Goal: Navigation & Orientation: Find specific page/section

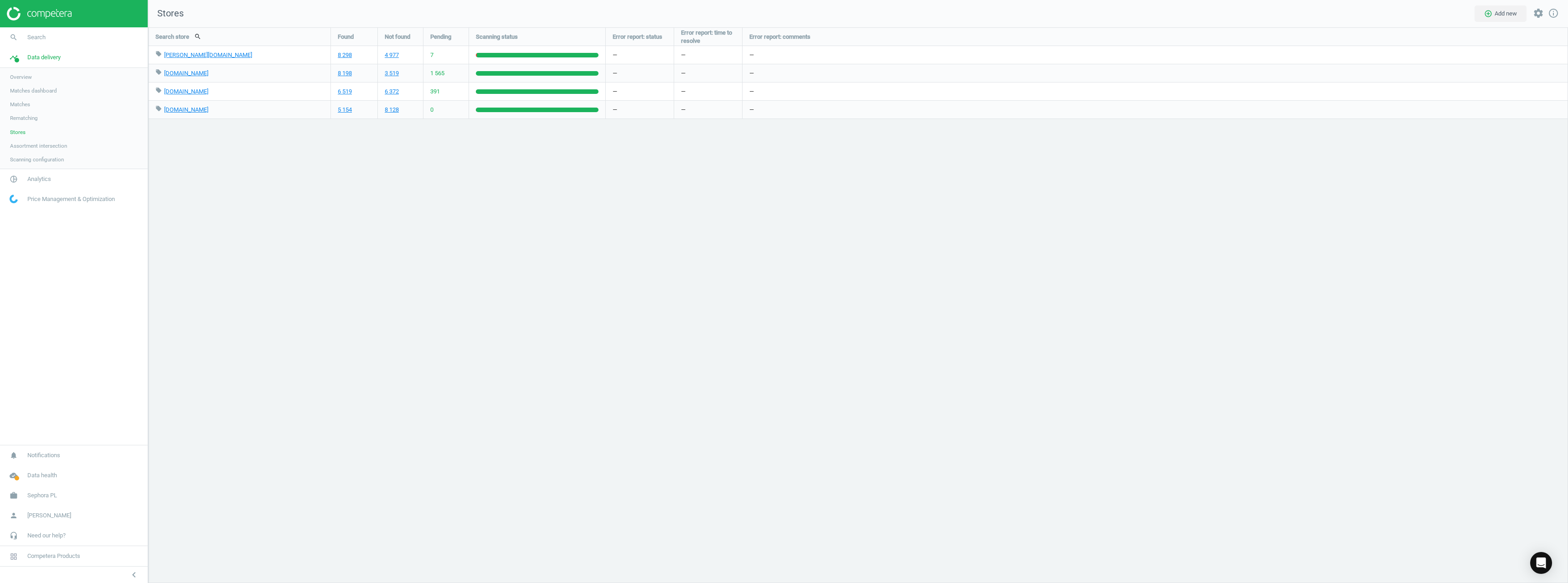
scroll to position [570, 1434]
click at [35, 22] on div at bounding box center [74, 13] width 148 height 27
click at [40, 18] on img at bounding box center [39, 13] width 65 height 13
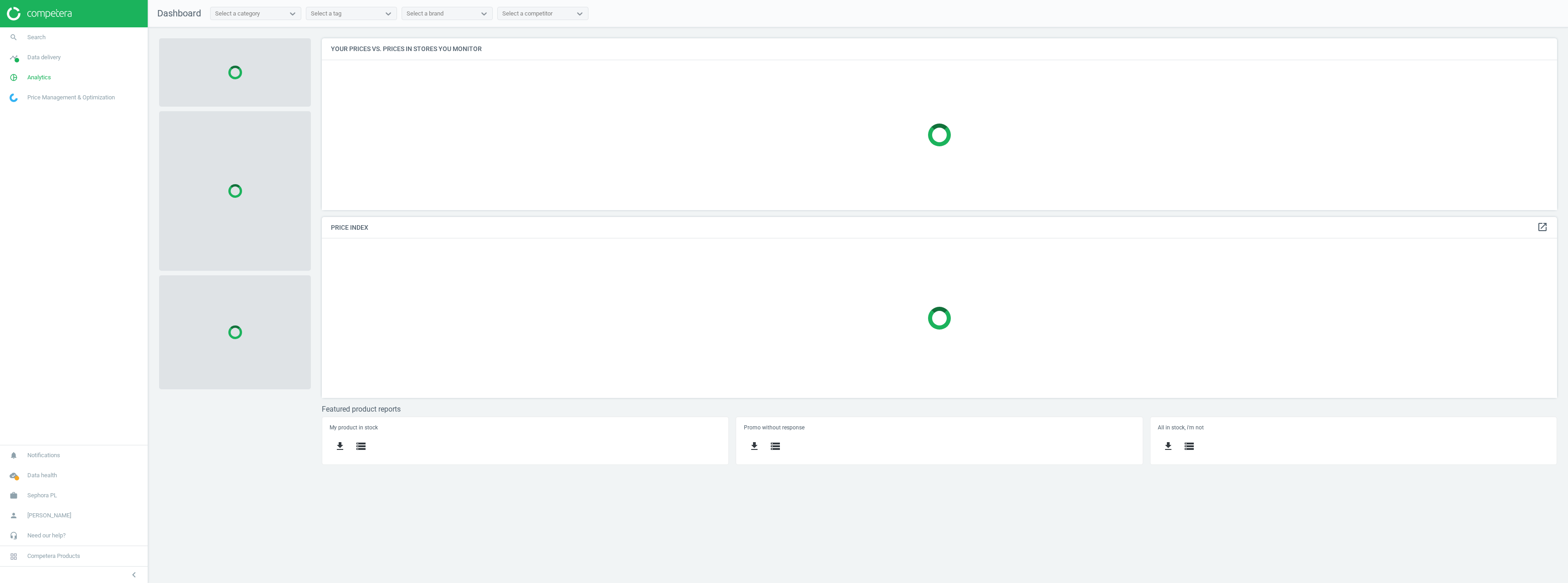
scroll to position [186, 1250]
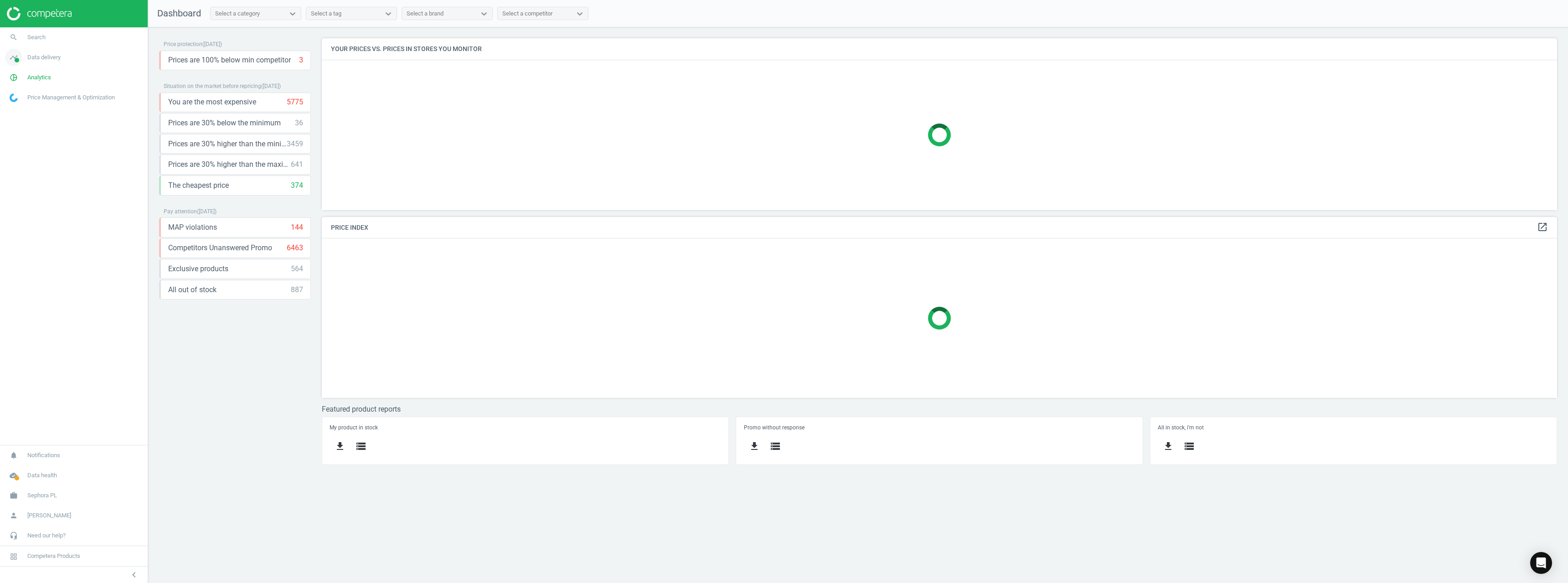
click at [35, 62] on link "timeline Data delivery" at bounding box center [74, 57] width 148 height 20
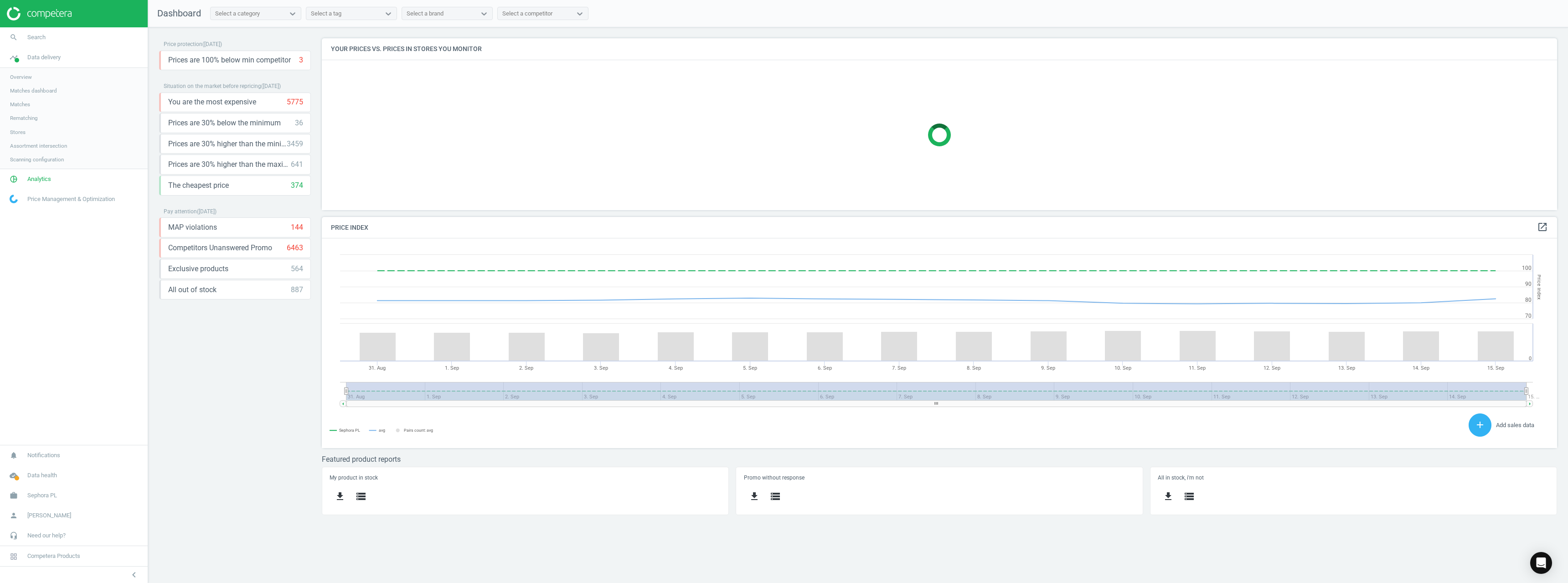
scroll to position [224, 1250]
click at [35, 102] on link "Matches" at bounding box center [74, 104] width 148 height 13
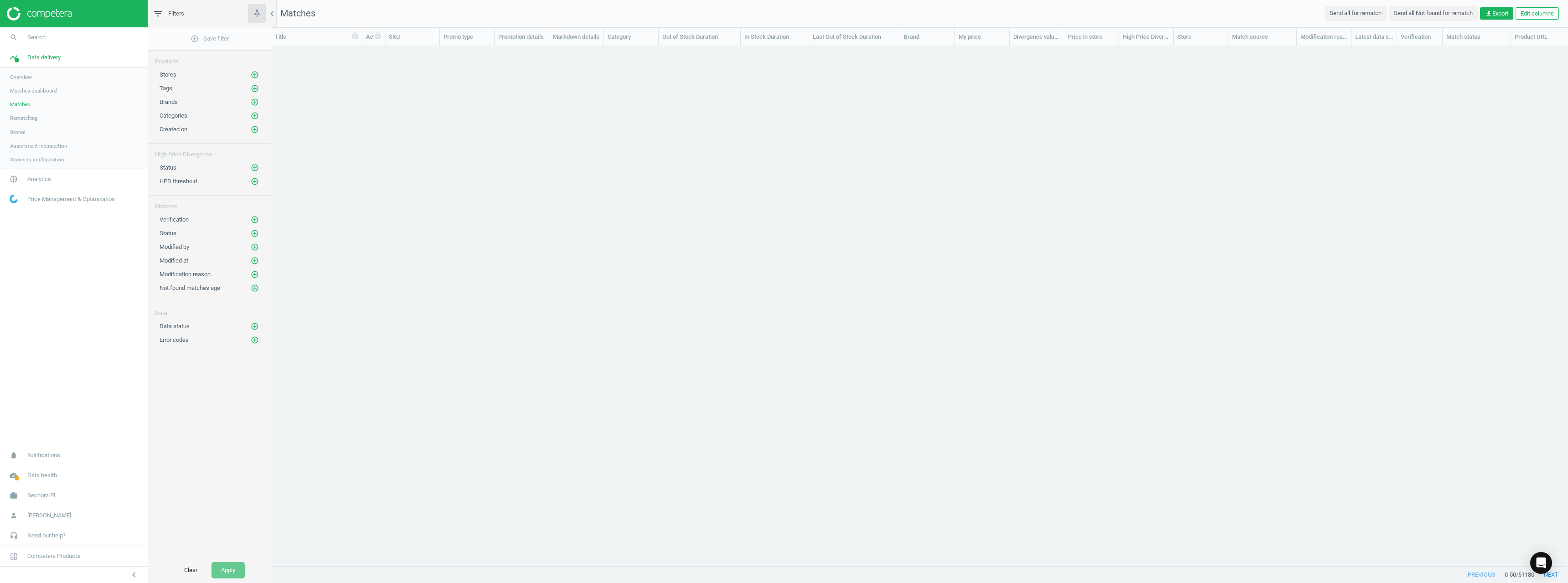
scroll to position [506, 1290]
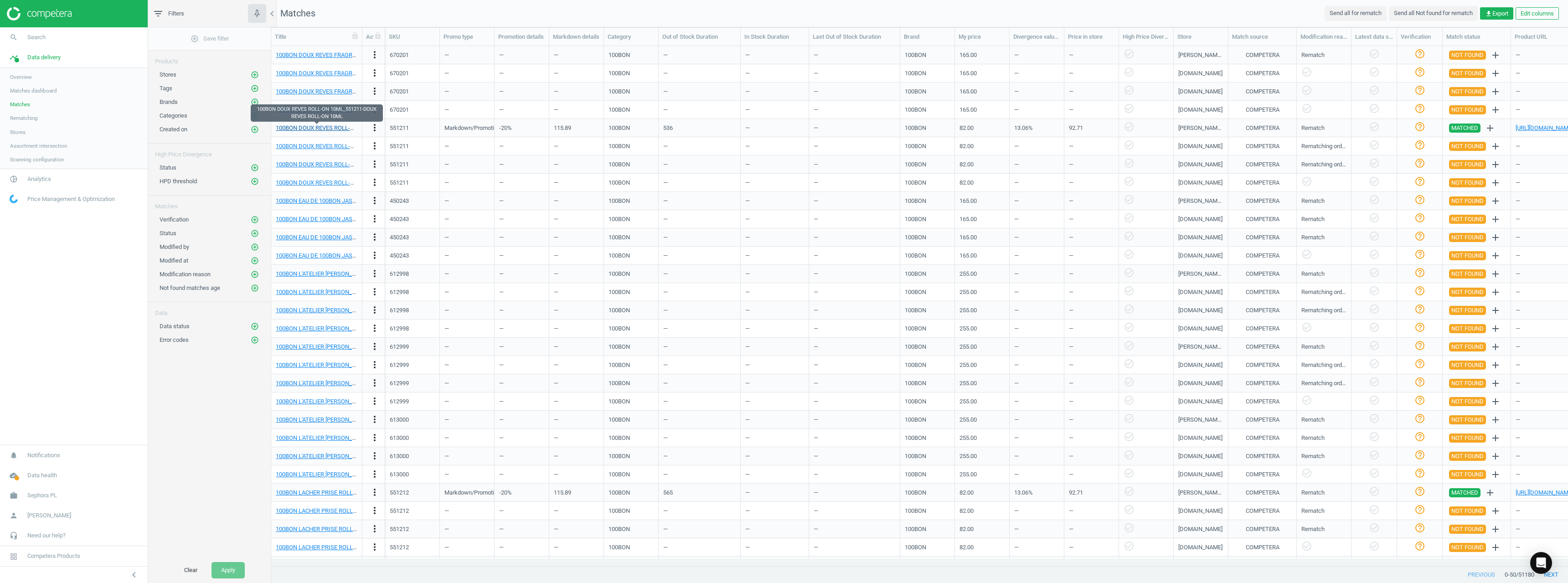
click at [306, 131] on link "100BON DOUX REVES ROLL-ON 10ML_551211-DOUX REVES ROLL-ON 10ML" at bounding box center [374, 127] width 198 height 7
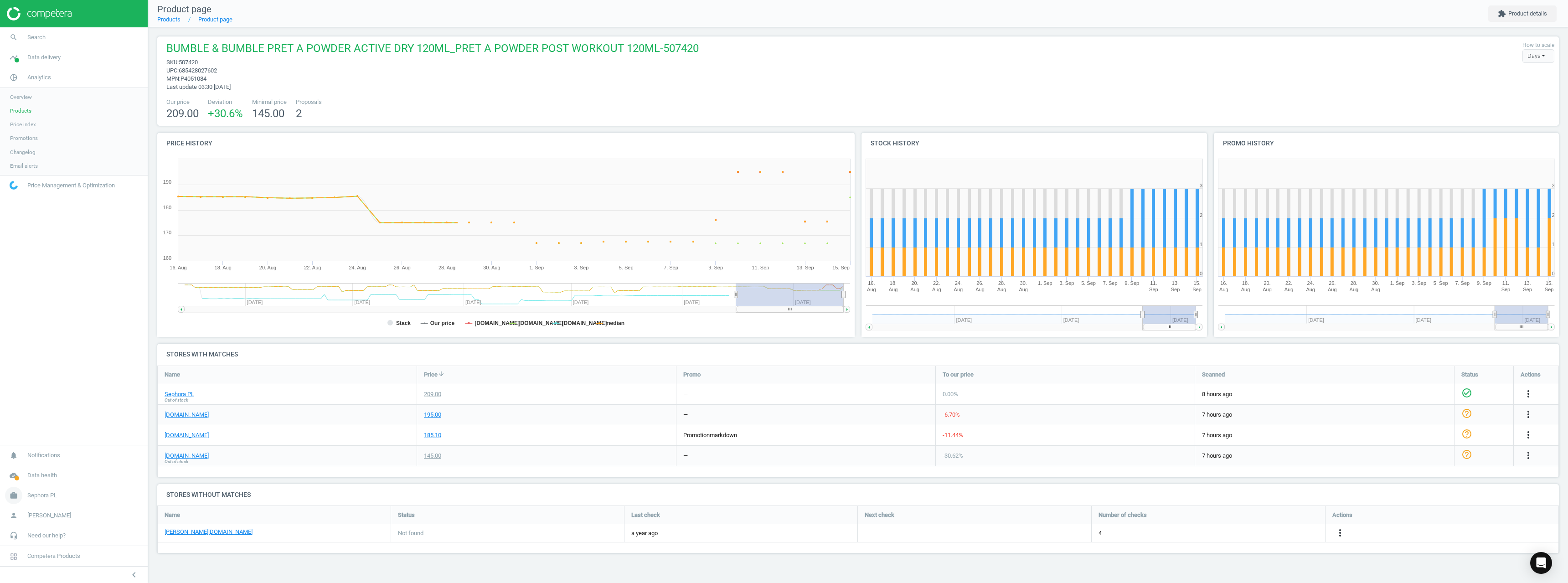
click at [34, 502] on link "work Sephora PL" at bounding box center [74, 495] width 148 height 20
click at [35, 471] on span "Switch campaign" at bounding box center [30, 469] width 41 height 7
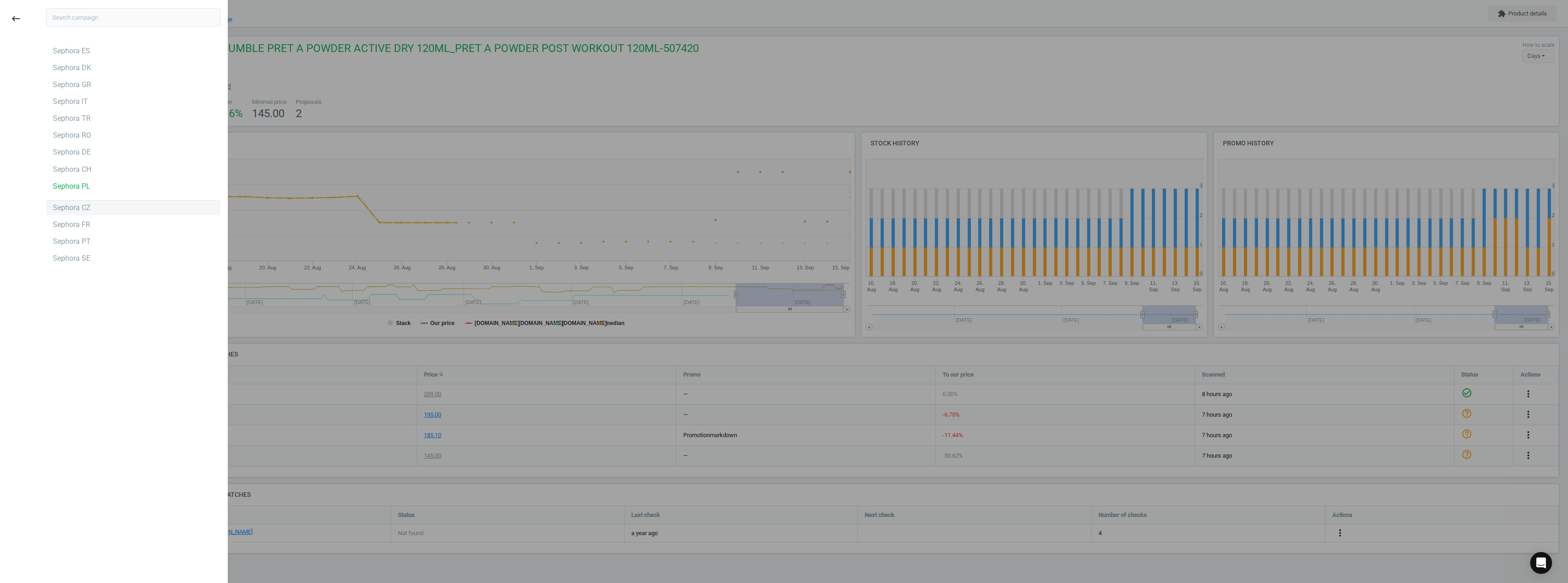
click at [102, 208] on div "Sephora CZ" at bounding box center [133, 208] width 175 height 15
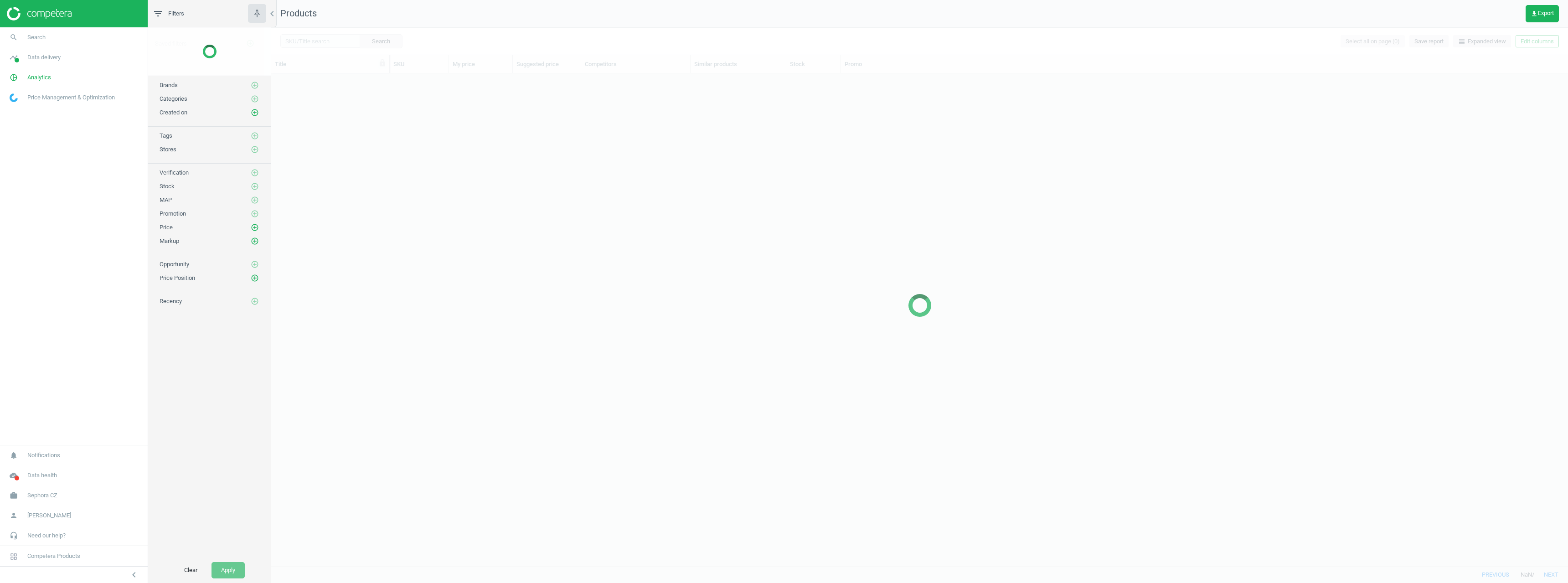
scroll to position [478, 1290]
click at [39, 78] on span "Analytics" at bounding box center [39, 77] width 24 height 8
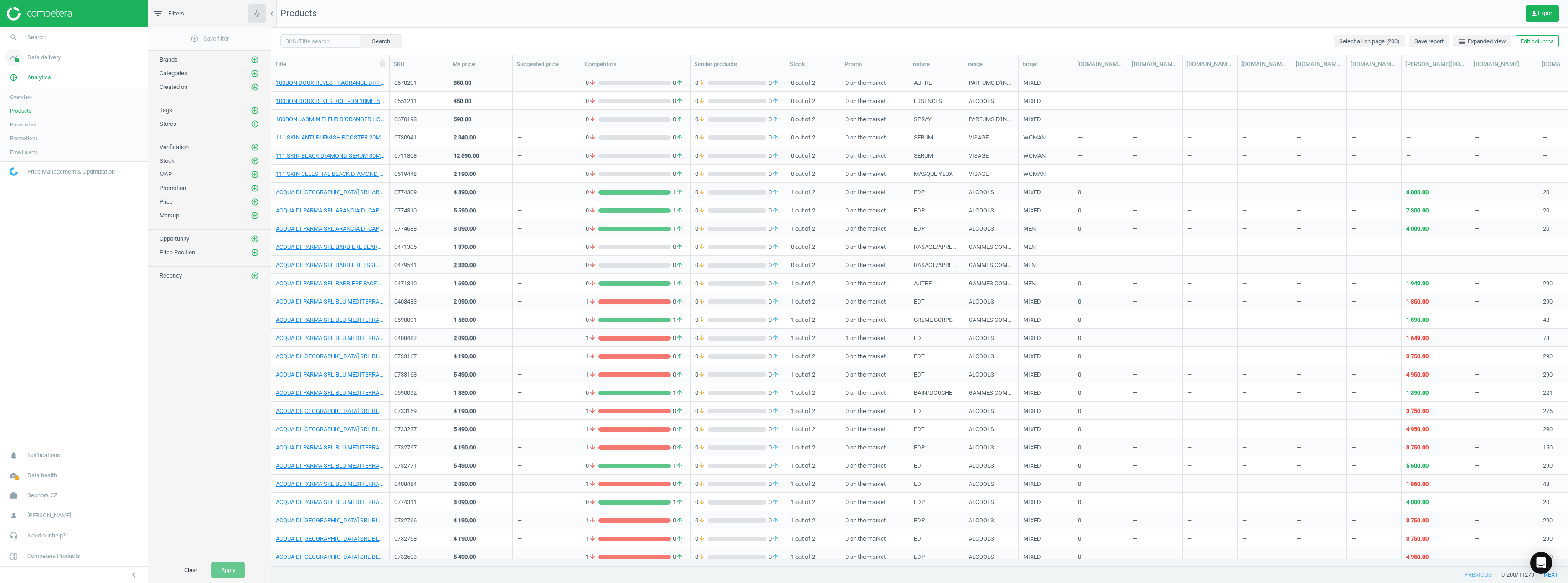
click at [41, 61] on span "Data delivery" at bounding box center [44, 57] width 33 height 8
click at [23, 130] on span "Stores" at bounding box center [17, 132] width 15 height 7
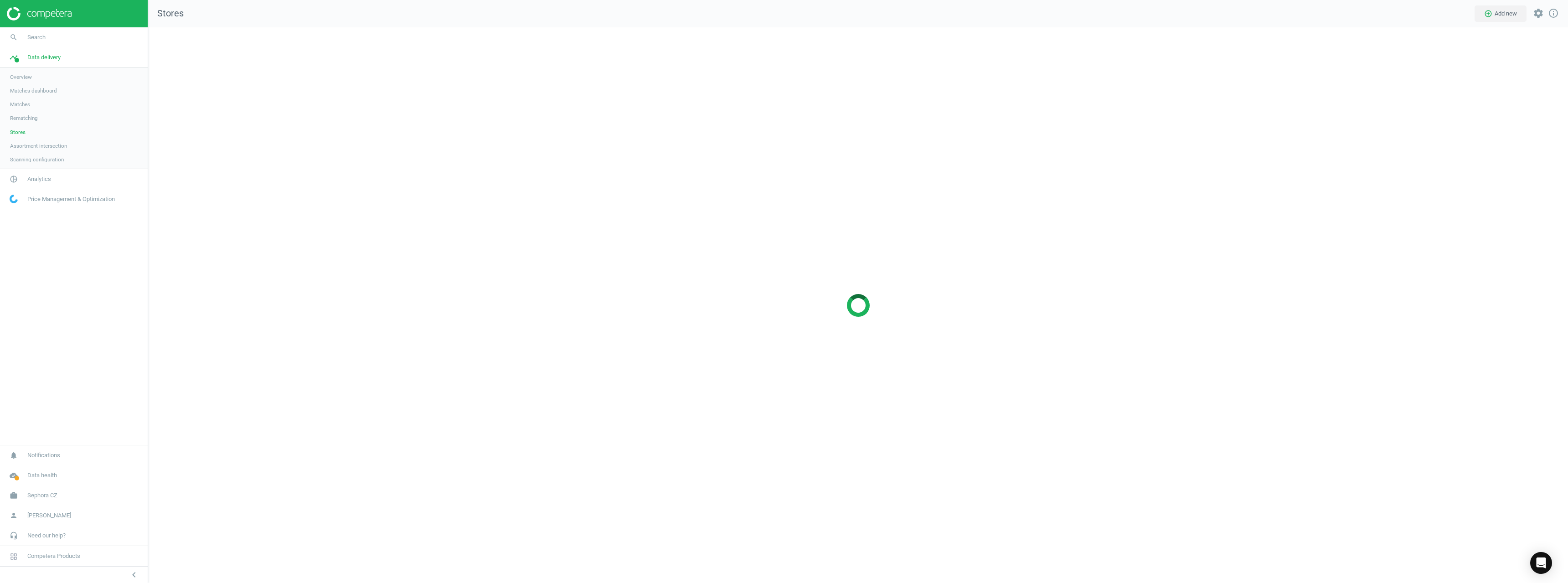
scroll to position [570, 1434]
